Goal: Task Accomplishment & Management: Manage account settings

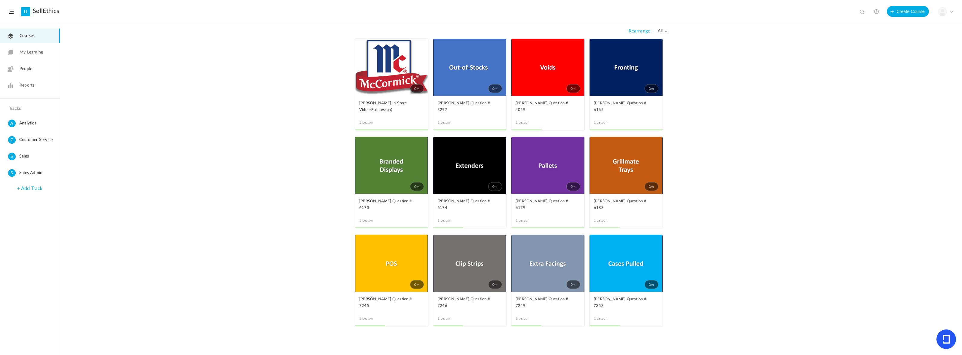
click at [946, 14] on img at bounding box center [943, 12] width 8 height 8
click at [919, 59] on link "Billing Details" at bounding box center [925, 59] width 57 height 11
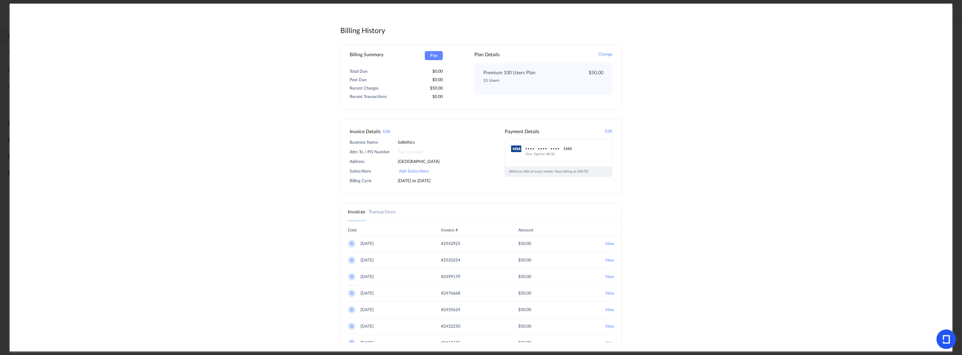
click at [607, 244] on 2025 "View" at bounding box center [609, 244] width 9 height 8
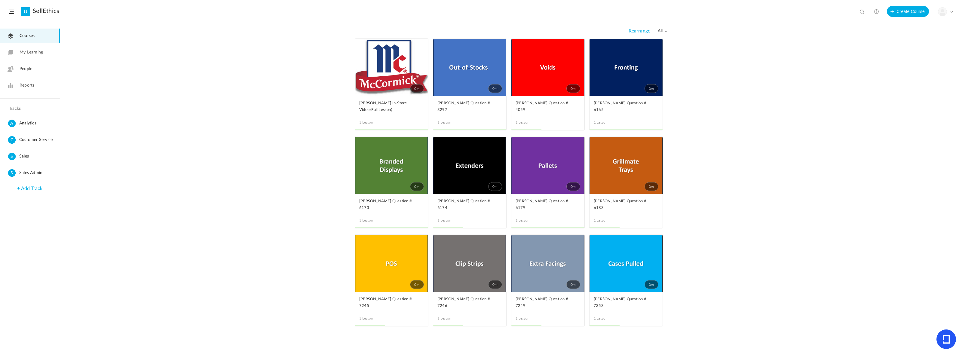
click at [951, 14] on div "My Profile University Settings Current Plan Billing Details Logout" at bounding box center [945, 11] width 15 height 9
click at [927, 62] on link "Billing Details" at bounding box center [925, 59] width 57 height 11
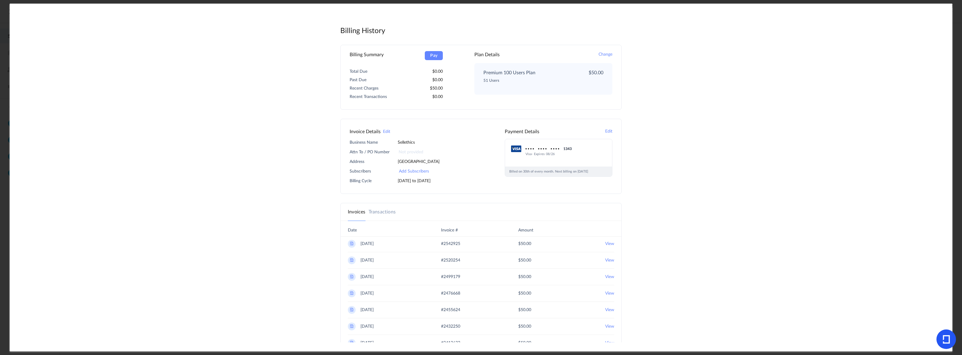
click at [385, 214] on link "Transactions" at bounding box center [382, 211] width 27 height 7
click at [356, 214] on link "Invoices" at bounding box center [357, 211] width 18 height 7
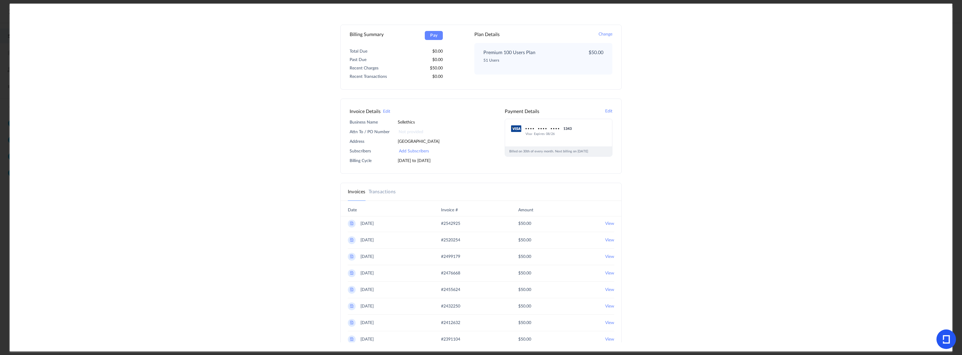
scroll to position [7, 0]
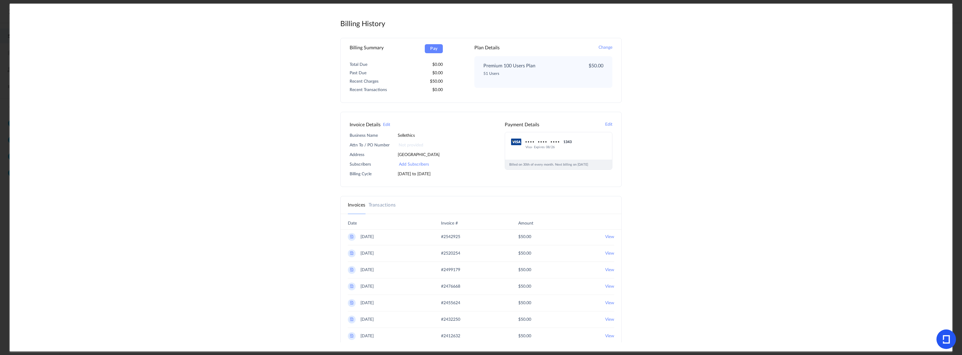
click at [351, 238] on img at bounding box center [351, 236] width 5 height 5
click at [377, 205] on link "Transactions" at bounding box center [382, 205] width 27 height 7
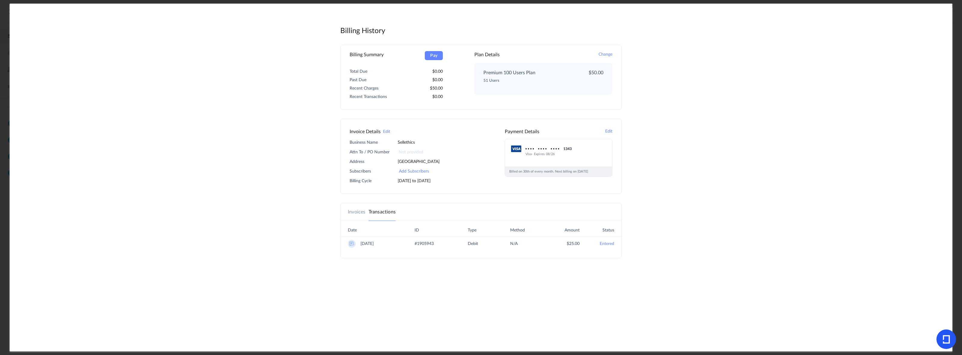
scroll to position [0, 0]
click at [361, 213] on link "Invoices" at bounding box center [357, 211] width 18 height 7
click at [705, 192] on main "Billing History Admin Panel Billing Summary Pay Total Due 0.00 Past Due 0.00 Re…" at bounding box center [481, 201] width 913 height 371
